Goal: Navigation & Orientation: Find specific page/section

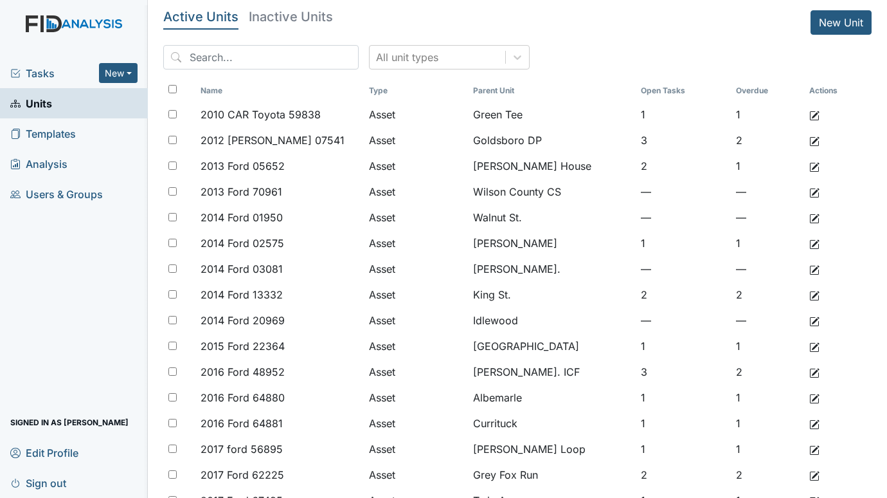
click at [27, 69] on span "Tasks" at bounding box center [54, 73] width 89 height 15
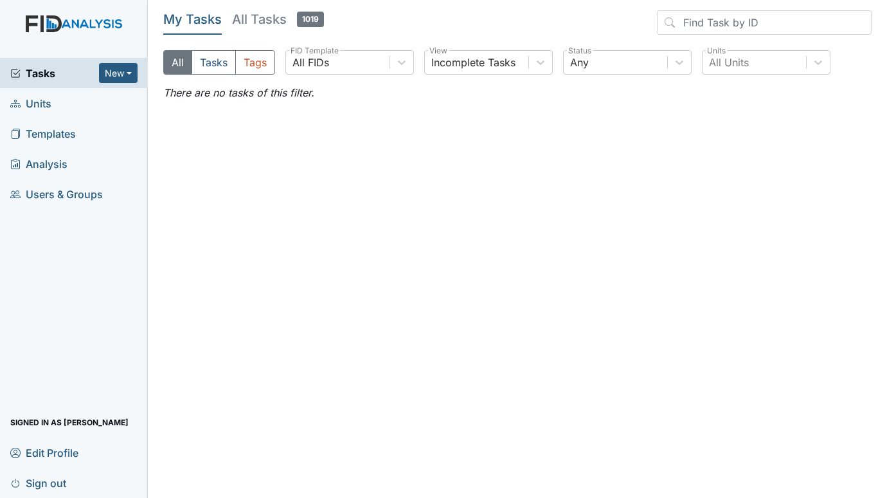
click at [38, 103] on span "Units" at bounding box center [30, 103] width 41 height 20
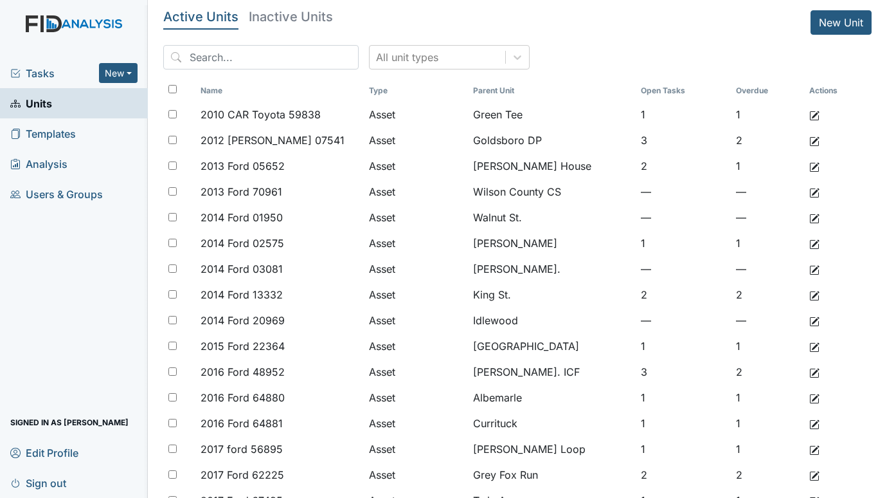
click at [37, 76] on span "Tasks" at bounding box center [54, 73] width 89 height 15
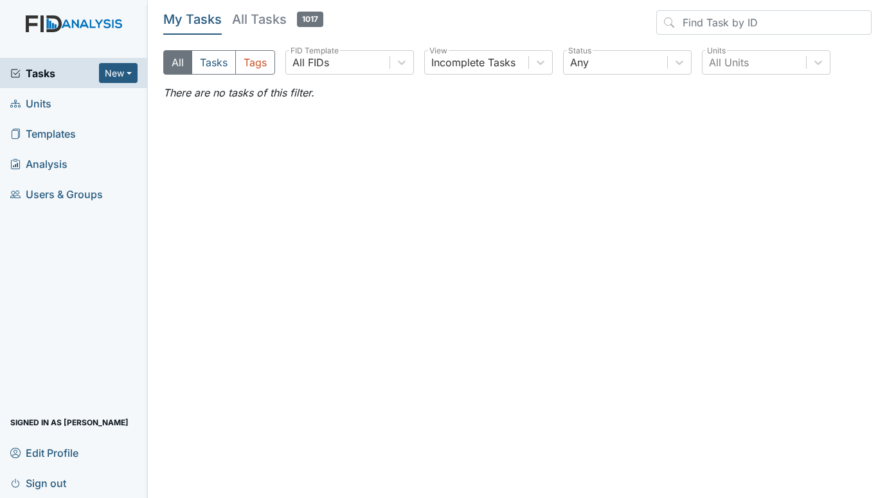
click at [43, 249] on div "Tasks New Form Inspection Document Bundle Units Templates Analysis Users & Grou…" at bounding box center [74, 278] width 148 height 440
drag, startPoint x: 53, startPoint y: 263, endPoint x: 66, endPoint y: 261, distance: 13.0
click at [53, 263] on div "Tasks New Form Inspection Document Bundle Units Templates Analysis Users & Grou…" at bounding box center [74, 278] width 148 height 440
click at [42, 93] on span "Units" at bounding box center [30, 103] width 41 height 20
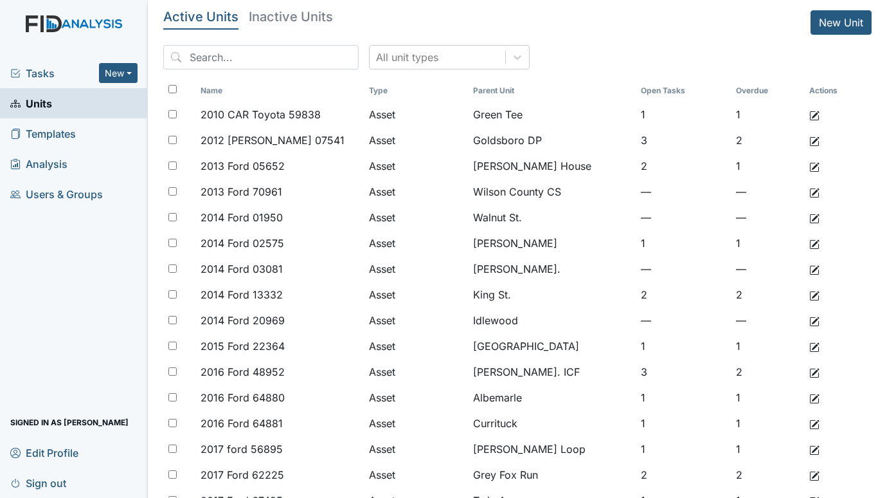
click at [45, 74] on span "Tasks" at bounding box center [54, 73] width 89 height 15
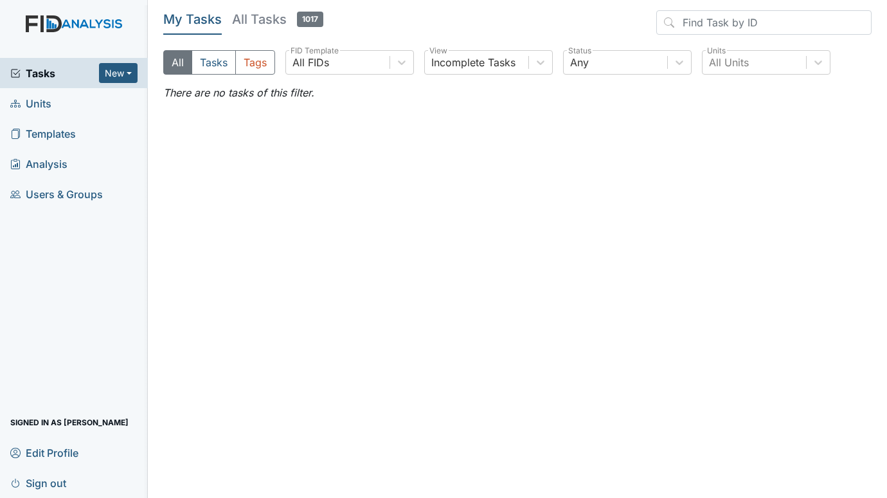
click at [37, 105] on span "Units" at bounding box center [30, 103] width 41 height 20
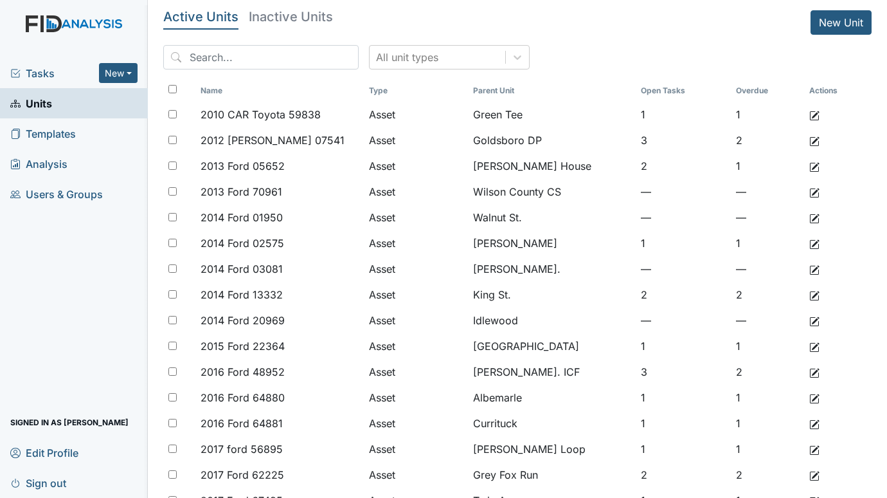
click at [51, 70] on span "Tasks" at bounding box center [54, 73] width 89 height 15
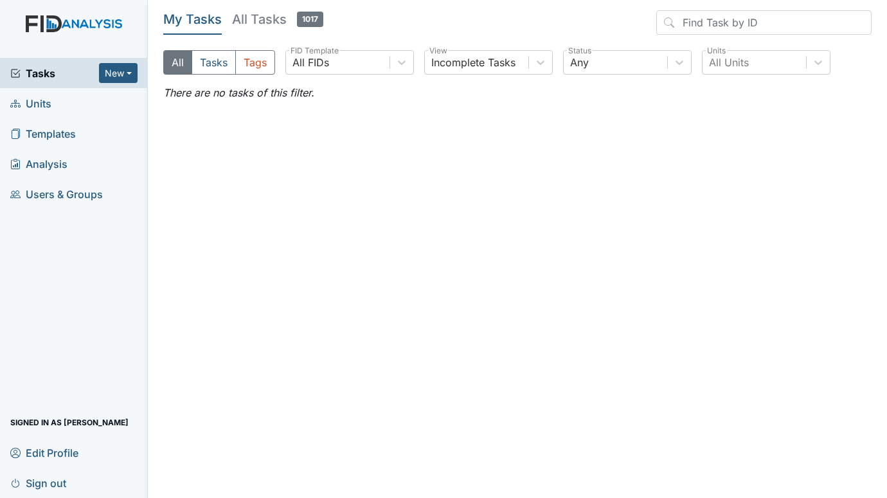
click at [40, 259] on div "Tasks New Form Inspection Document Bundle Units Templates Analysis Users & Grou…" at bounding box center [74, 278] width 148 height 440
click at [30, 340] on div "Tasks New Form Inspection Document Bundle Units Templates Analysis Users & Grou…" at bounding box center [74, 278] width 148 height 440
click at [31, 262] on div "Tasks New Form Inspection Document Bundle Units Templates Analysis Users & Grou…" at bounding box center [74, 278] width 148 height 440
click at [38, 261] on div "Tasks New Form Inspection Document Bundle Units Templates Analysis Users & Grou…" at bounding box center [74, 278] width 148 height 440
click at [44, 258] on div "Tasks New Form Inspection Document Bundle Units Templates Analysis Users & Grou…" at bounding box center [74, 278] width 148 height 440
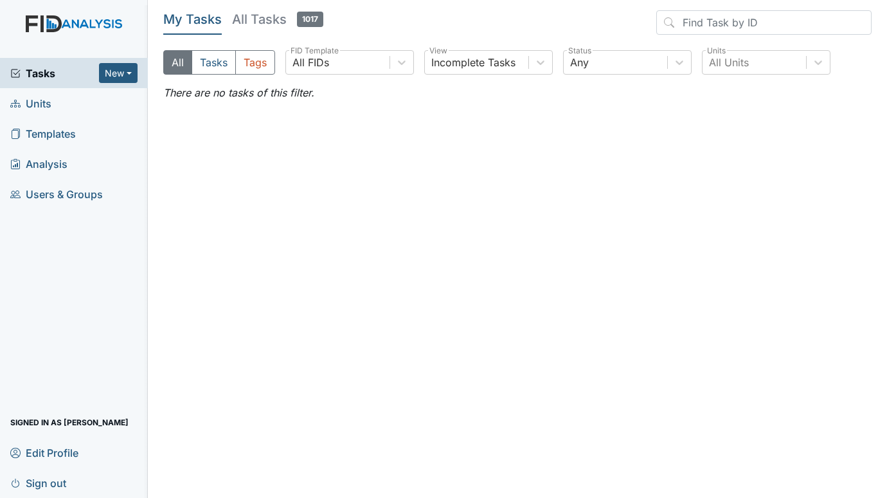
click at [58, 370] on div "Tasks New Form Inspection Document Bundle Units Templates Analysis Users & Grou…" at bounding box center [74, 278] width 148 height 440
click at [538, 282] on main "My Tasks All Tasks 1017 All Tasks Tags All FIDs FID Template Incomplete Tasks V…" at bounding box center [517, 249] width 739 height 498
click at [30, 262] on div "Tasks New Form Inspection Document Bundle Units Templates Analysis Users & Grou…" at bounding box center [74, 278] width 148 height 440
click at [39, 243] on div "Tasks New Form Inspection Document Bundle Units Templates Analysis Users & Grou…" at bounding box center [74, 278] width 148 height 440
click at [37, 330] on div "Tasks New Form Inspection Document Bundle Units Templates Analysis Users & Grou…" at bounding box center [74, 278] width 148 height 440
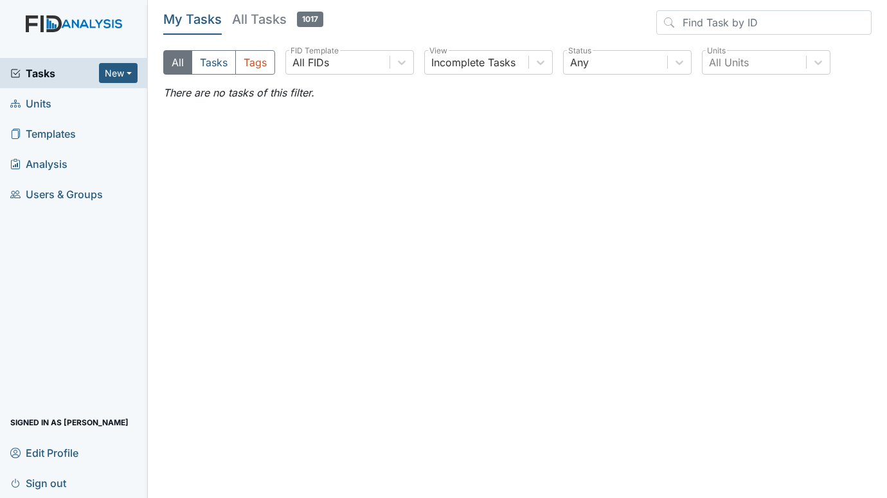
click at [28, 321] on div "Tasks New Form Inspection Document Bundle Units Templates Analysis Users & Grou…" at bounding box center [74, 278] width 148 height 440
click at [42, 99] on span "Units" at bounding box center [30, 103] width 41 height 20
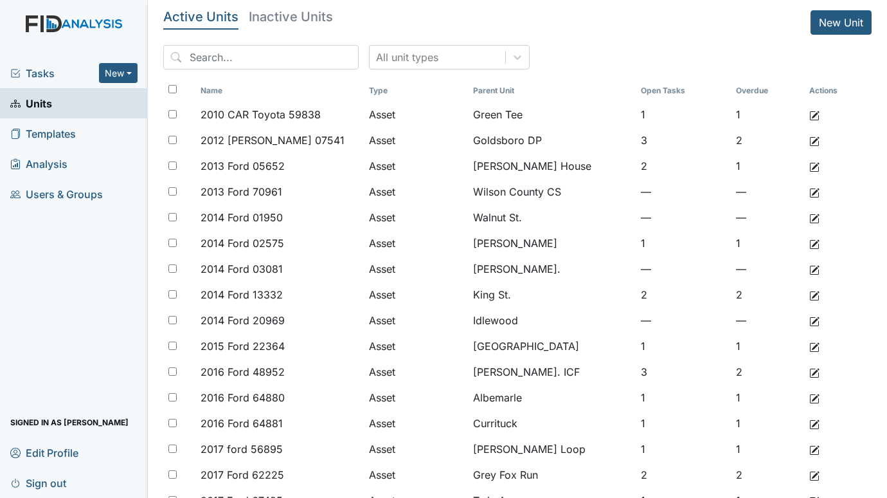
click at [36, 66] on span "Tasks" at bounding box center [54, 73] width 89 height 15
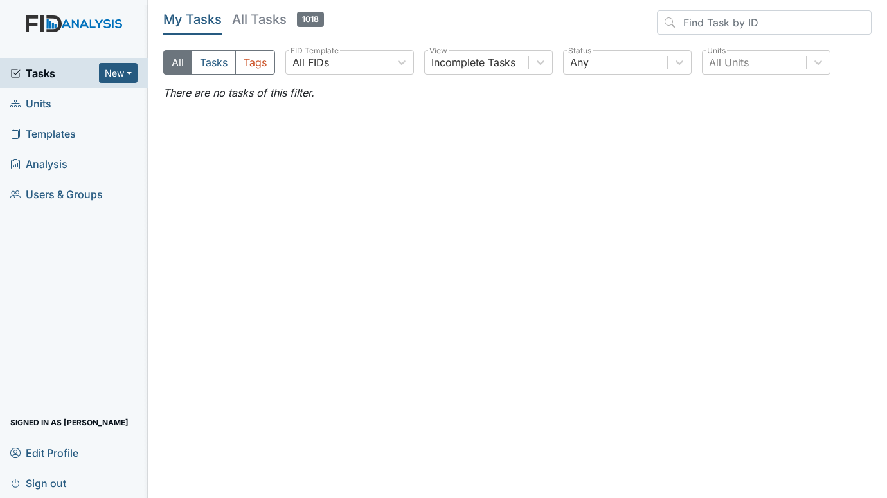
click at [34, 104] on span "Units" at bounding box center [30, 103] width 41 height 20
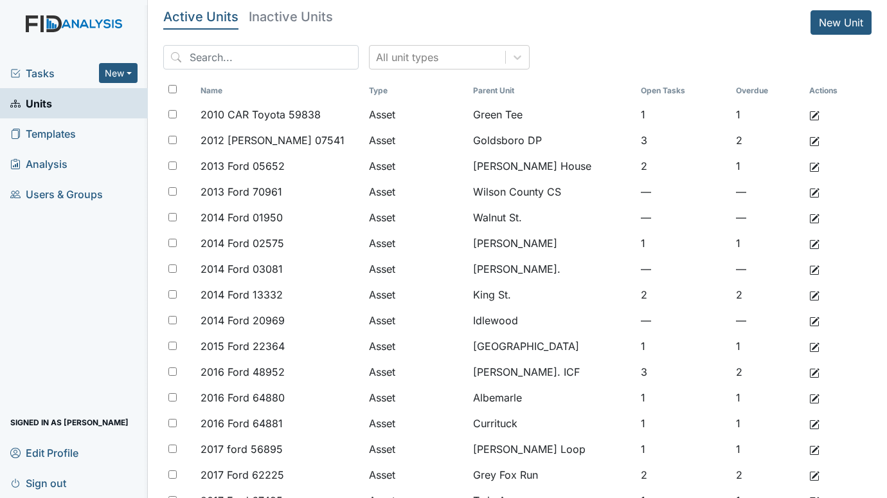
click at [46, 267] on div "Tasks New Form Inspection Document Bundle Units Templates Analysis Users & Grou…" at bounding box center [74, 278] width 148 height 440
